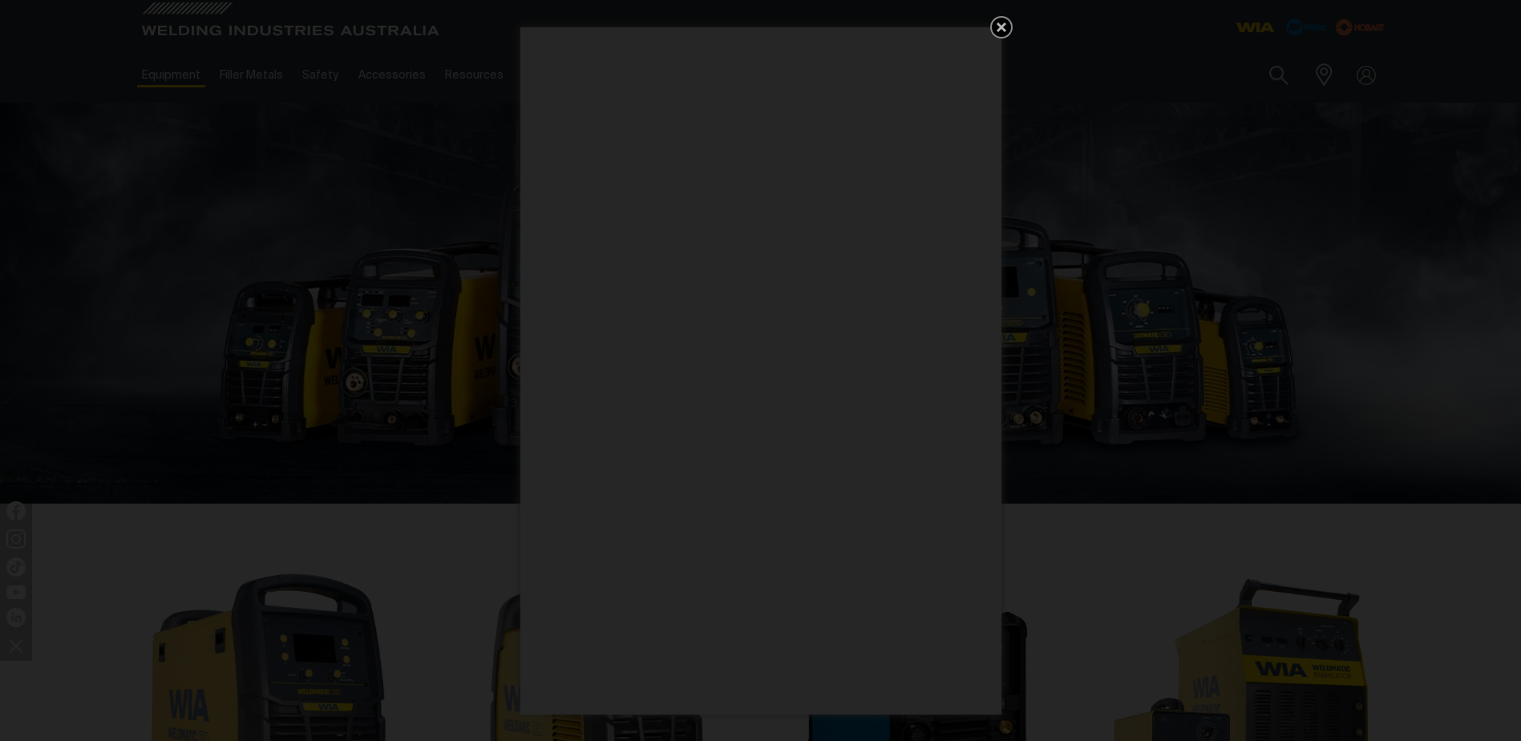
click at [999, 26] on icon "Get 5 WIA Welding Guides Free!" at bounding box center [1002, 27] width 10 height 10
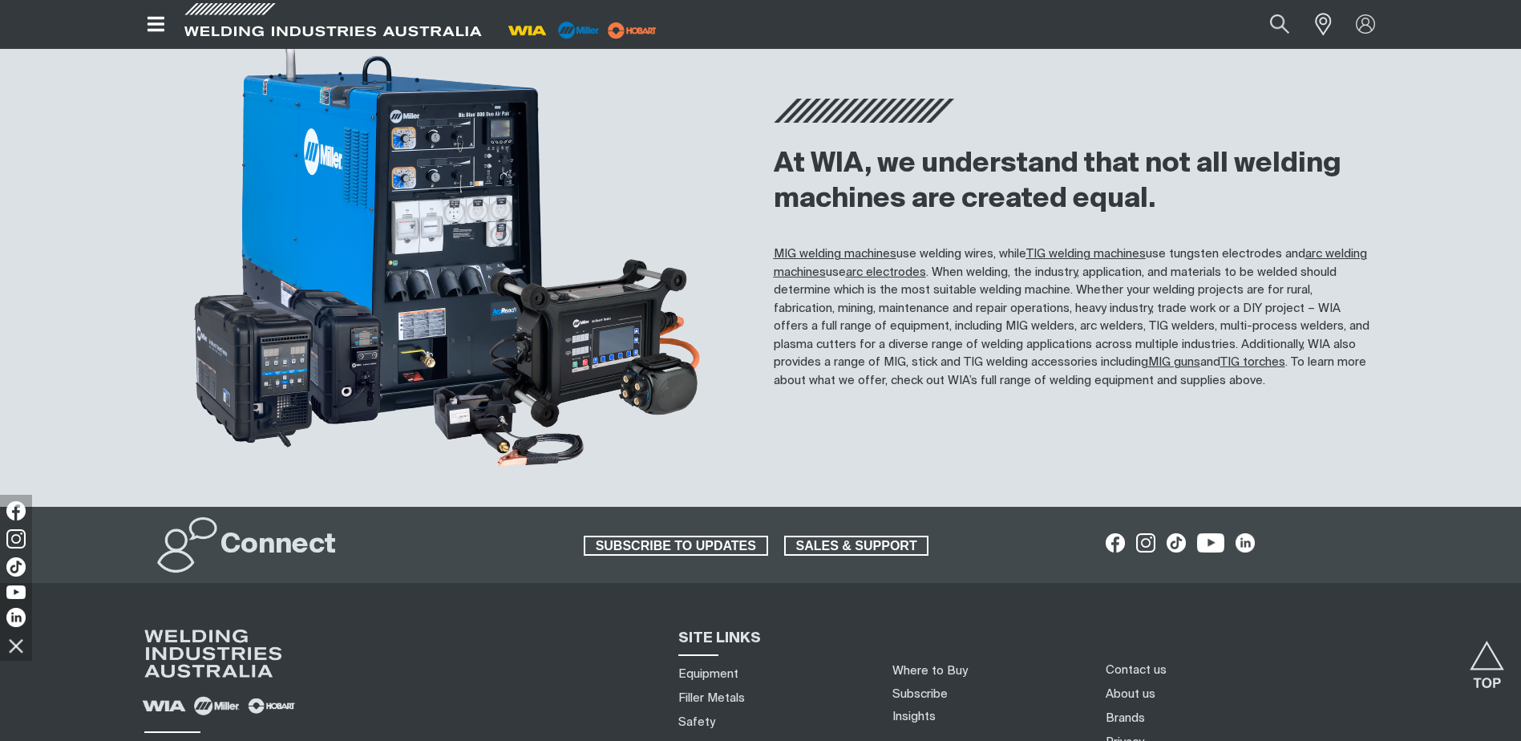
scroll to position [1624, 0]
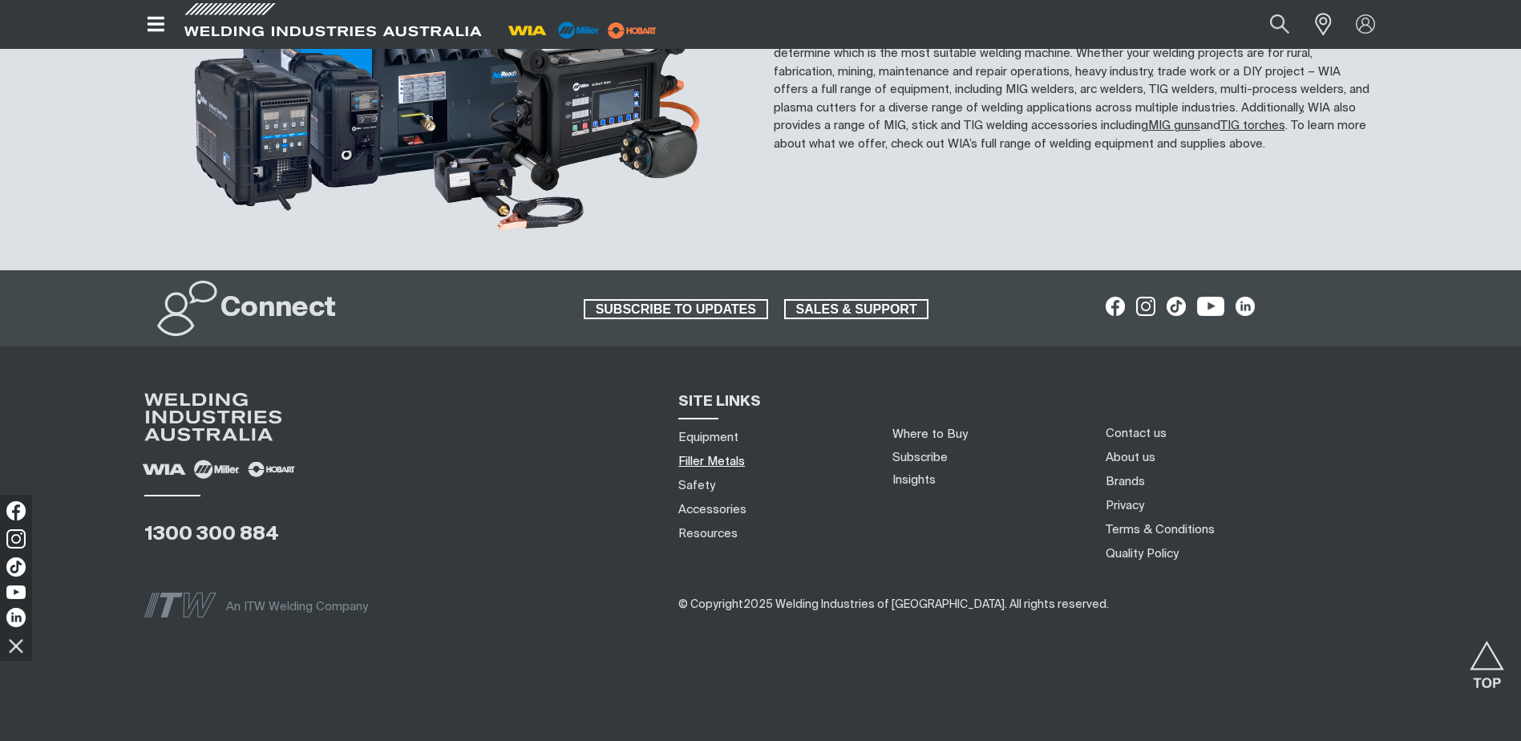
click at [718, 463] on link "Filler Metals" at bounding box center [711, 461] width 67 height 17
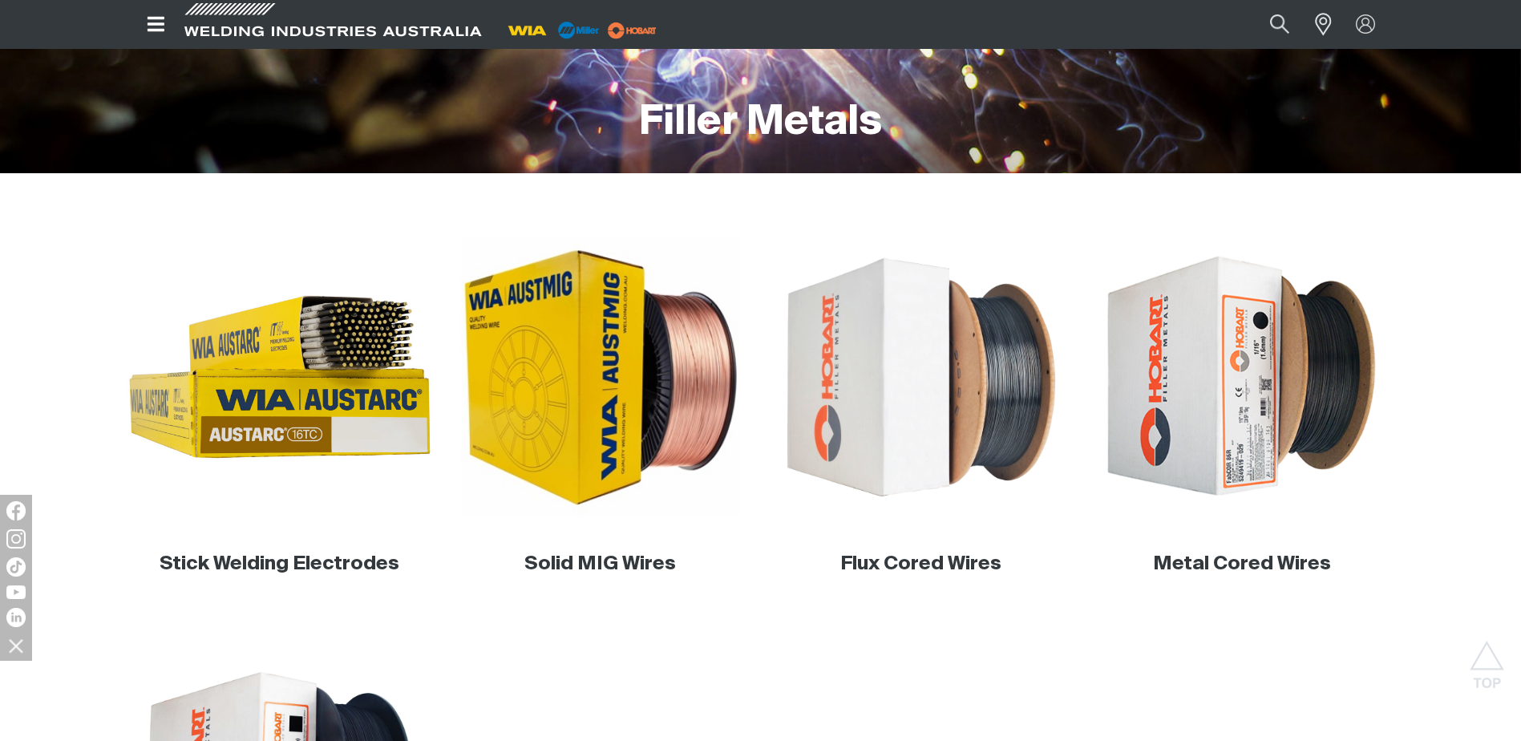
scroll to position [321, 0]
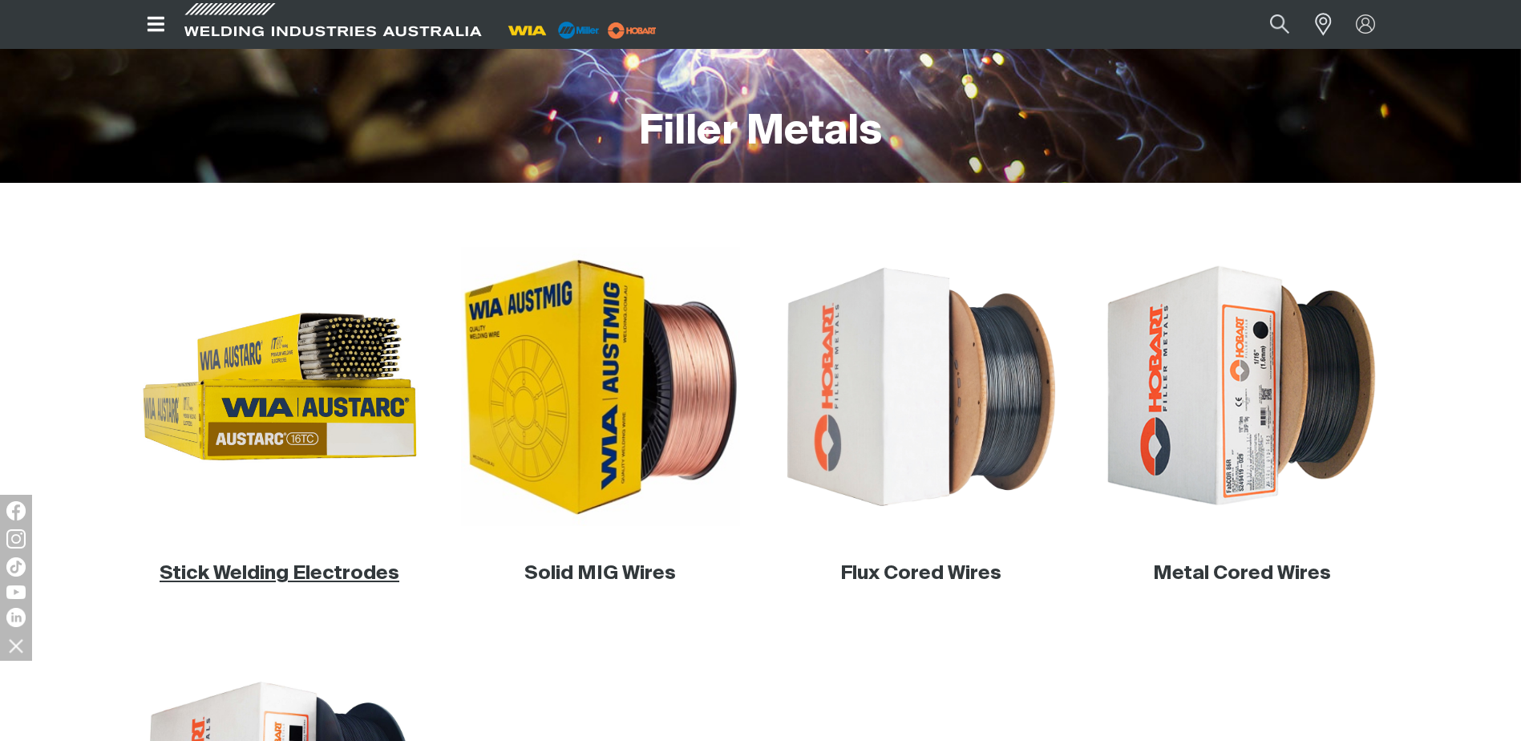
click at [346, 569] on link "Stick Welding Electrodes" at bounding box center [280, 573] width 240 height 19
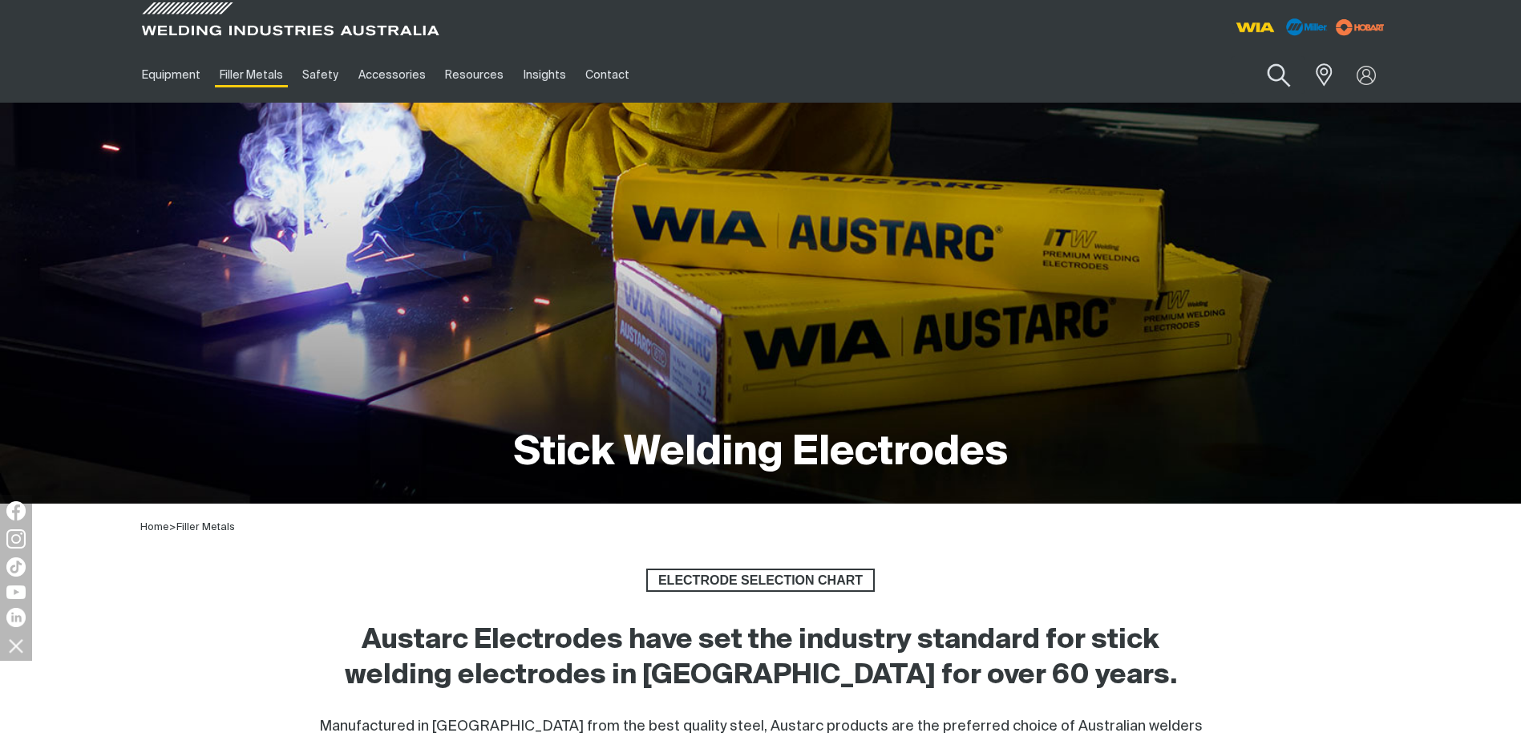
click at [1278, 71] on button "Search products" at bounding box center [1278, 76] width 65 height 46
click at [1158, 68] on input "Search" at bounding box center [1181, 75] width 247 height 36
paste input "Cutting Electrode"
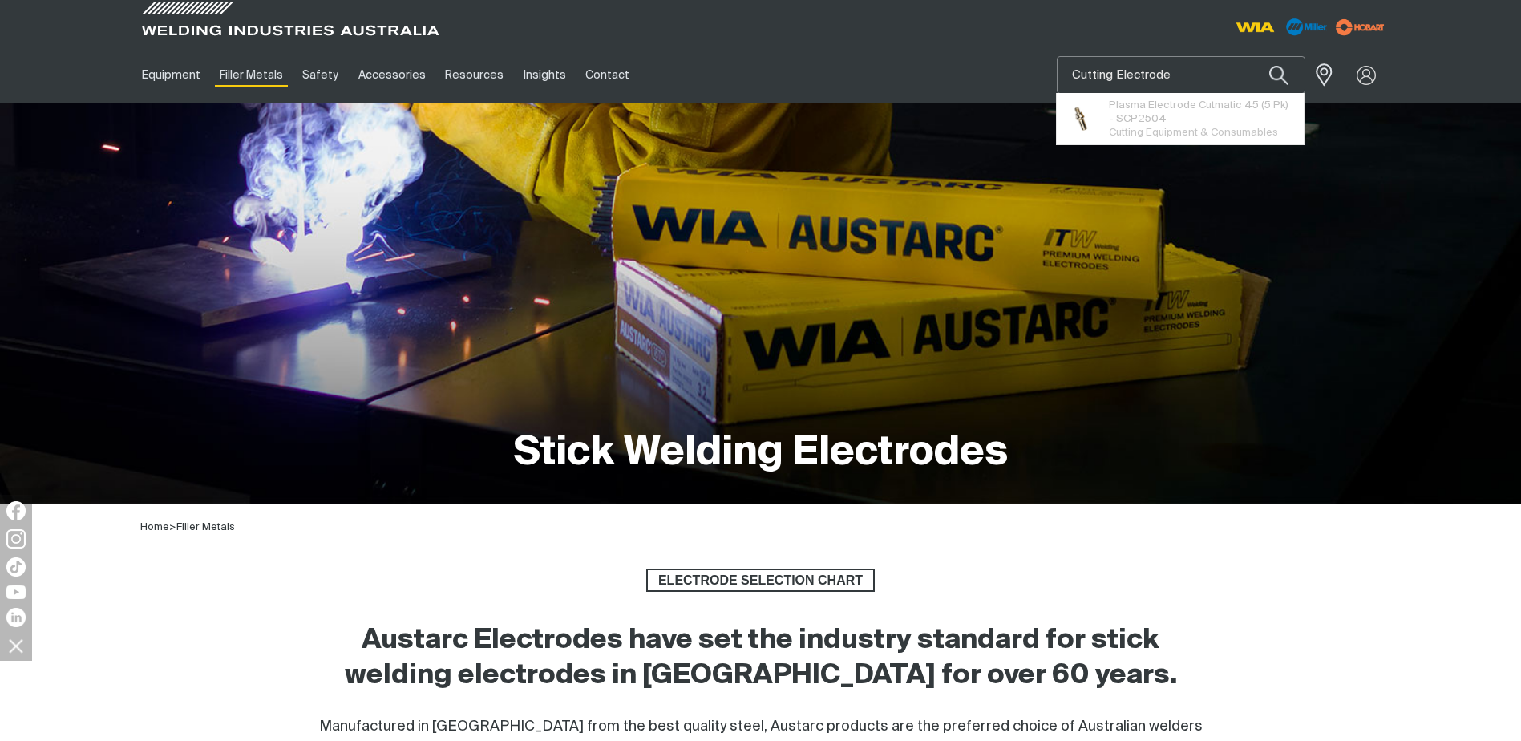
type input "Cutting Electrode"
click at [1252, 56] on button "Search products" at bounding box center [1279, 75] width 55 height 38
